Goal: Task Accomplishment & Management: Manage account settings

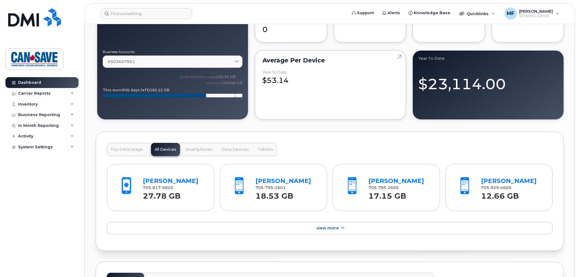
scroll to position [543, 0]
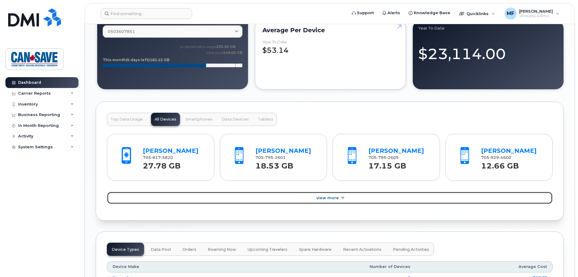
click at [333, 198] on span "View More" at bounding box center [327, 198] width 22 height 5
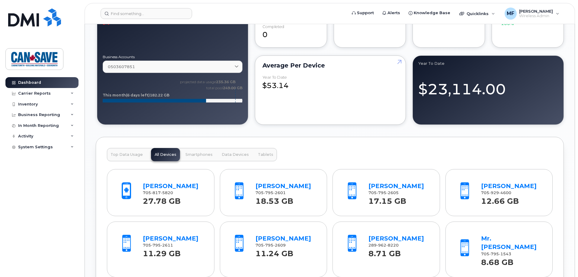
scroll to position [453, 0]
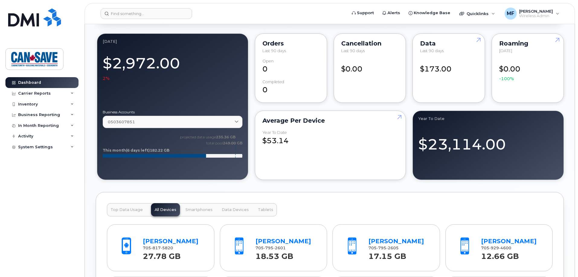
click at [123, 209] on span "Top Data Usage" at bounding box center [126, 210] width 32 height 5
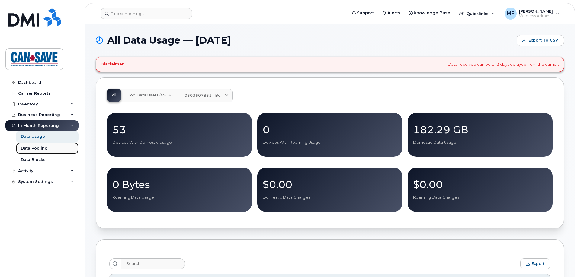
click at [42, 150] on div "Data Pooling" at bounding box center [34, 148] width 27 height 5
click at [34, 149] on div "Data Pooling" at bounding box center [34, 148] width 27 height 5
click at [424, 131] on p "182.29 GB" at bounding box center [480, 129] width 134 height 11
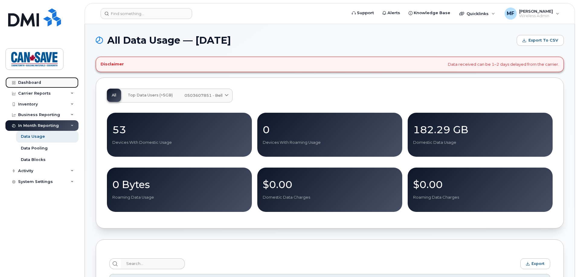
click at [37, 82] on div "Dashboard" at bounding box center [29, 82] width 23 height 5
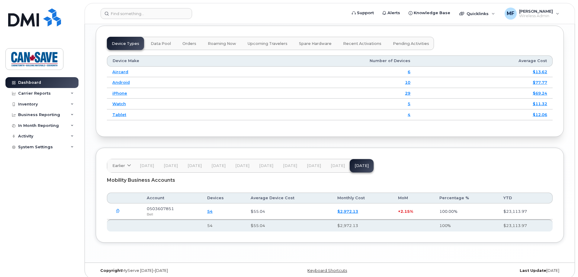
scroll to position [754, 0]
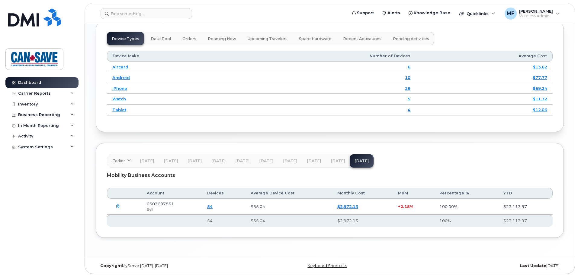
click at [331, 162] on span "[DATE]" at bounding box center [338, 161] width 14 height 5
click at [309, 161] on span "[DATE]" at bounding box center [314, 161] width 14 height 5
click at [357, 162] on span "[DATE]" at bounding box center [361, 161] width 14 height 5
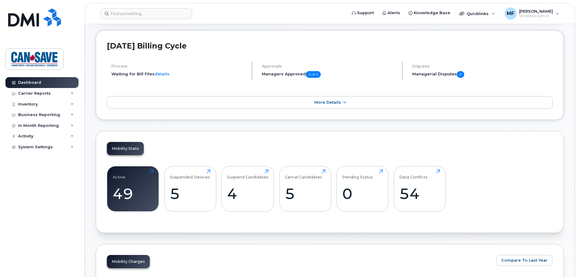
scroll to position [0, 0]
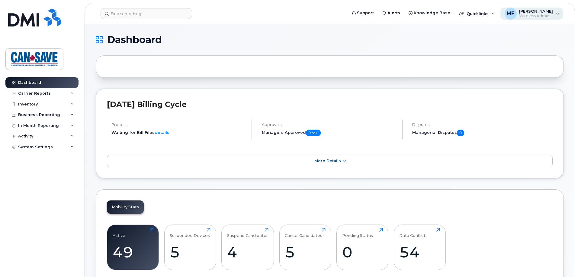
click at [534, 12] on span "[PERSON_NAME]" at bounding box center [536, 11] width 34 height 5
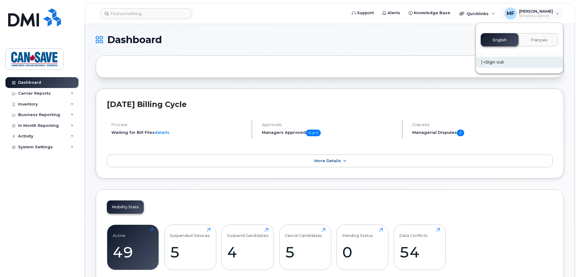
click at [501, 64] on div "Sign out" at bounding box center [519, 62] width 87 height 11
